Goal: Check status: Check status

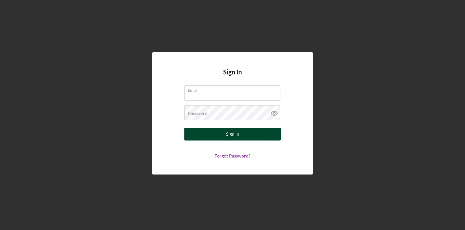
type input "[EMAIL_ADDRESS][DOMAIN_NAME]"
click at [241, 136] on button "Sign In" at bounding box center [232, 134] width 96 height 13
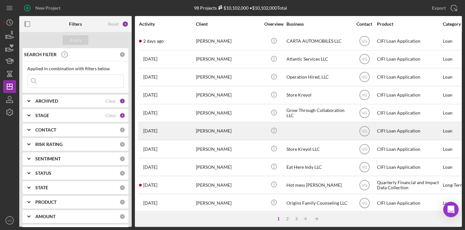
click at [208, 132] on div "[PERSON_NAME]" at bounding box center [228, 131] width 64 height 17
